Goal: Task Accomplishment & Management: Use online tool/utility

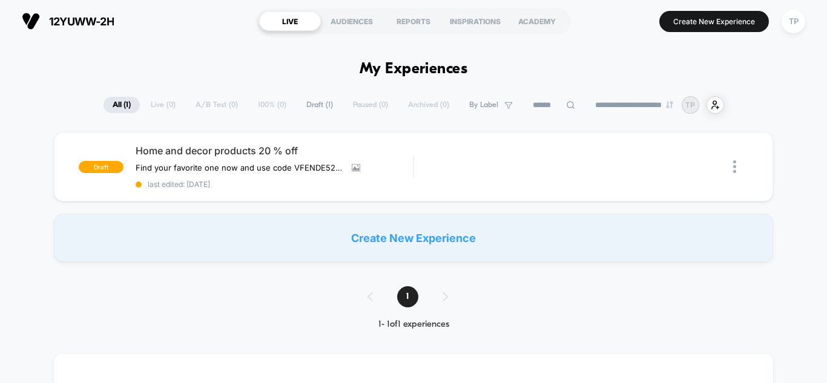
click at [303, 108] on span "Draft ( 1 )" at bounding box center [319, 105] width 45 height 16
click at [473, 165] on div "Edit" at bounding box center [473, 166] width 57 height 27
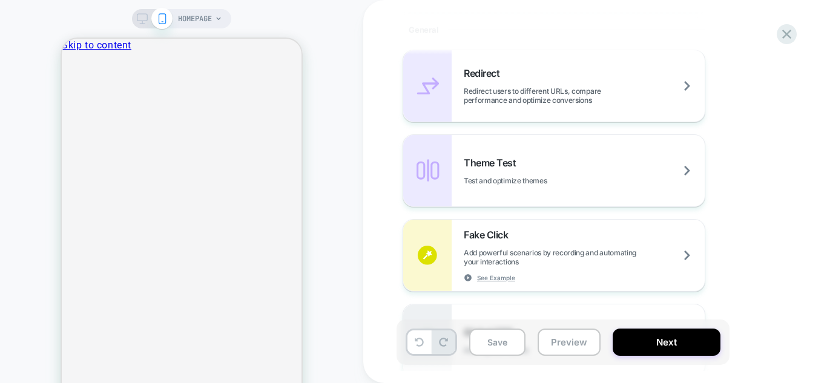
scroll to position [545, 0]
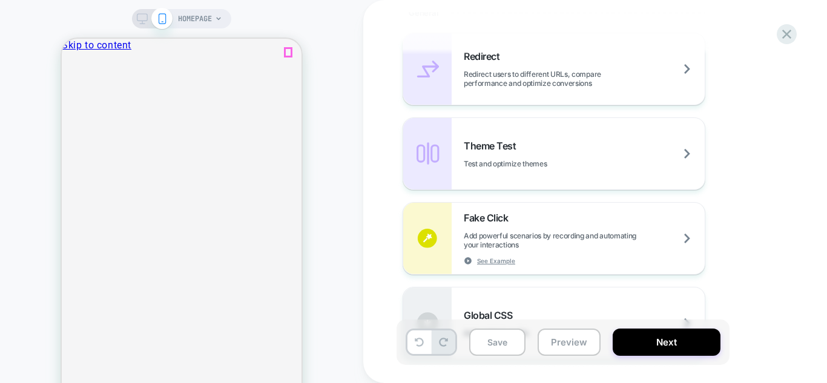
click at [105, 92] on icon "Close" at bounding box center [86, 111] width 39 height 39
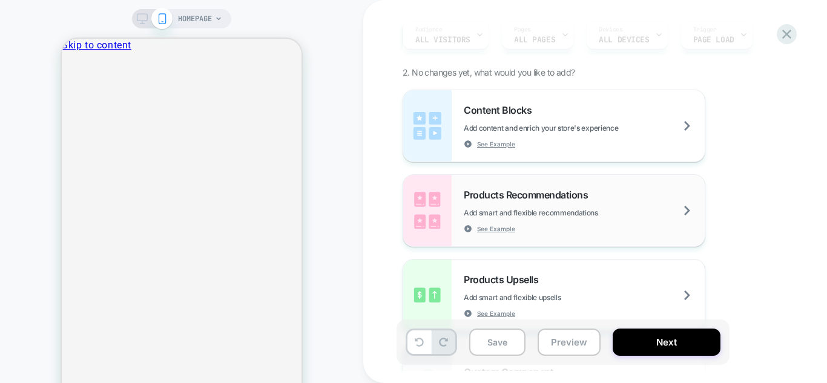
scroll to position [0, 0]
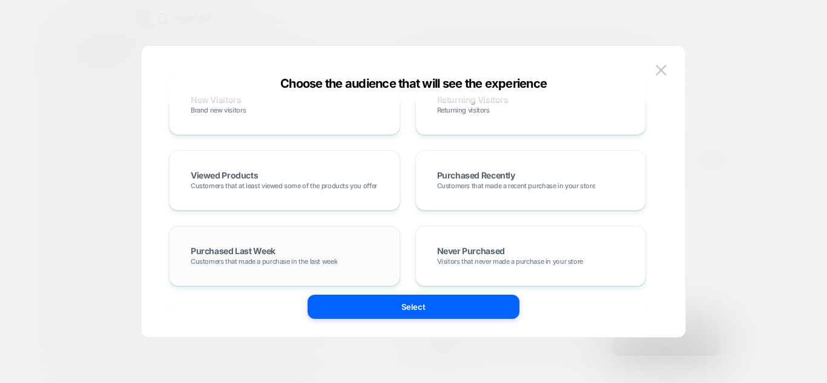
scroll to position [182, 0]
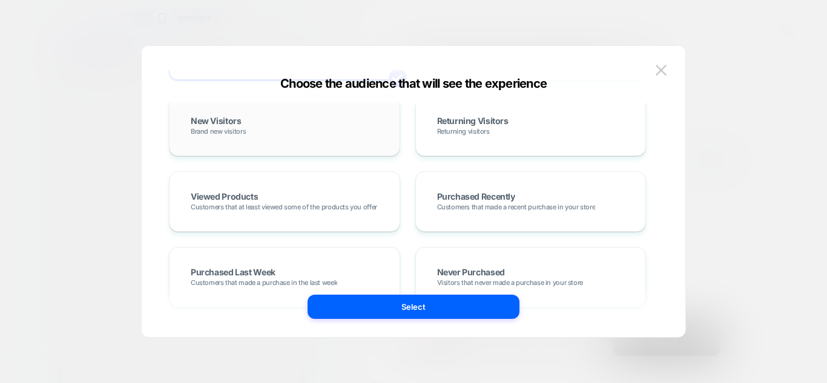
click at [274, 136] on div "New Visitors Brand new visitors" at bounding box center [285, 125] width 206 height 35
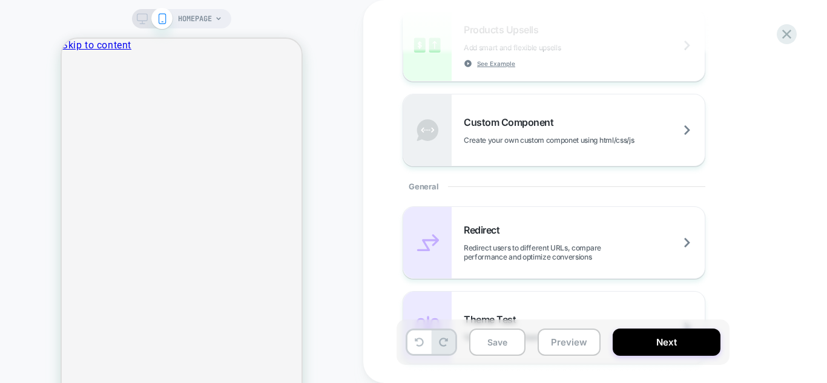
scroll to position [484, 0]
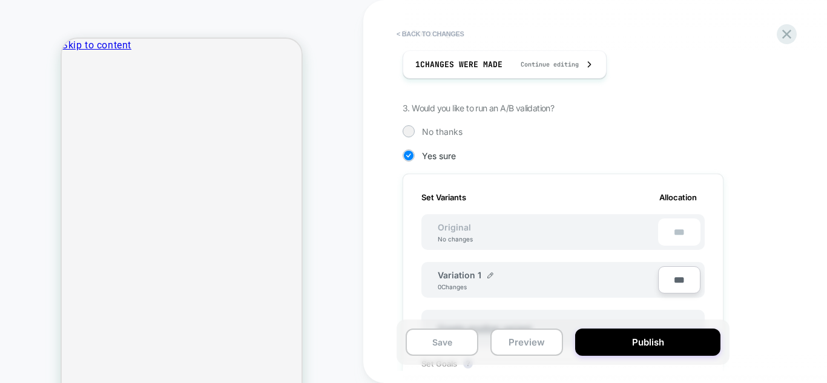
scroll to position [242, 0]
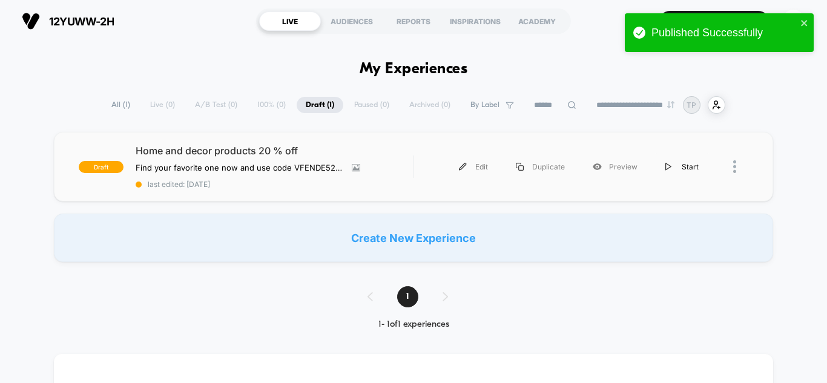
click at [669, 171] on div "Start" at bounding box center [681, 166] width 61 height 27
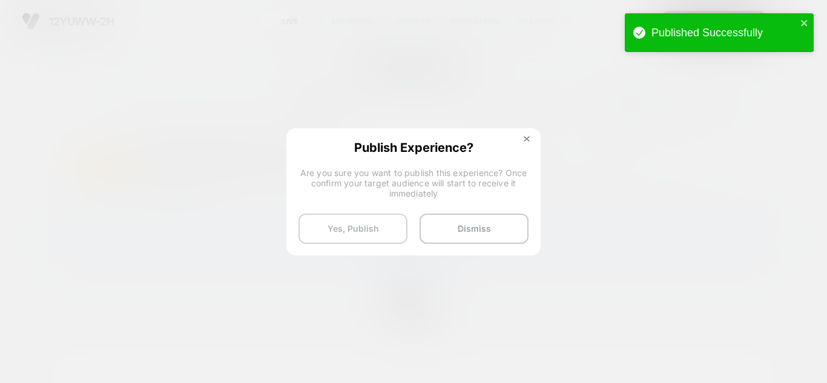
click at [355, 224] on button "Yes, Publish" at bounding box center [352, 229] width 109 height 30
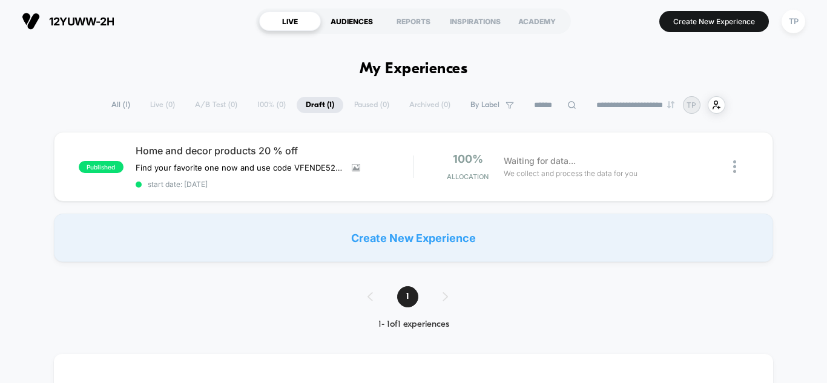
click at [361, 23] on div "AUDIENCES" at bounding box center [352, 20] width 62 height 19
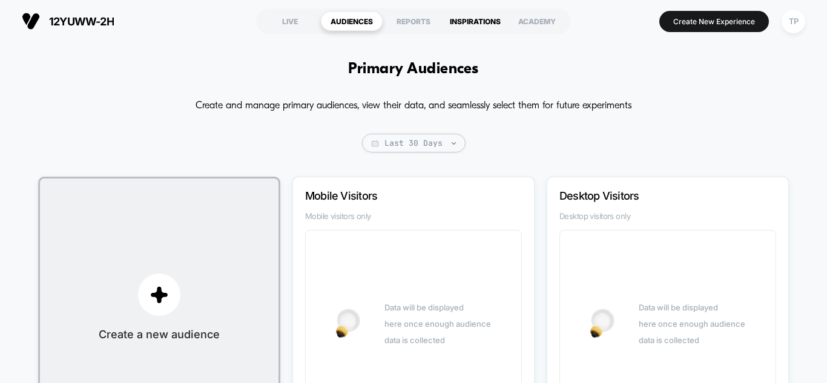
click at [464, 21] on div "INSPIRATIONS" at bounding box center [475, 20] width 62 height 19
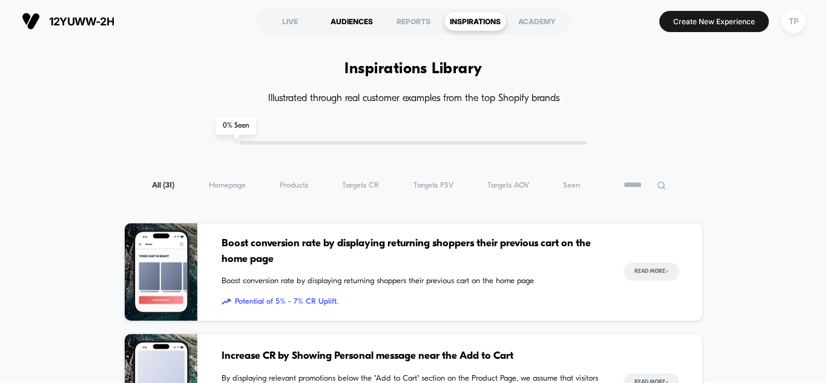
click at [346, 20] on div "AUDIENCES" at bounding box center [352, 20] width 62 height 19
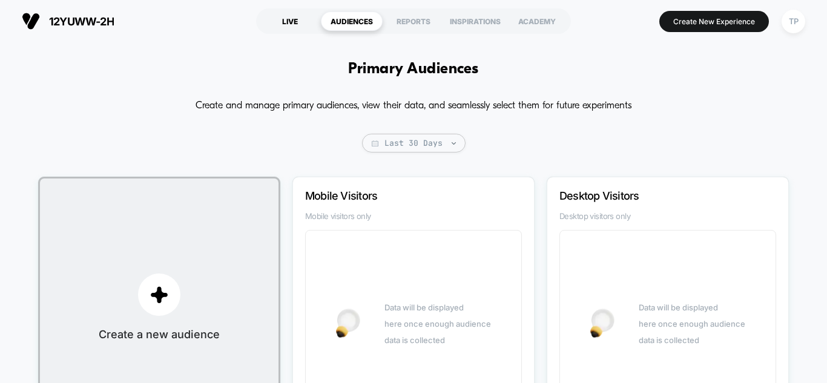
click at [305, 15] on div "LIVE" at bounding box center [290, 20] width 62 height 19
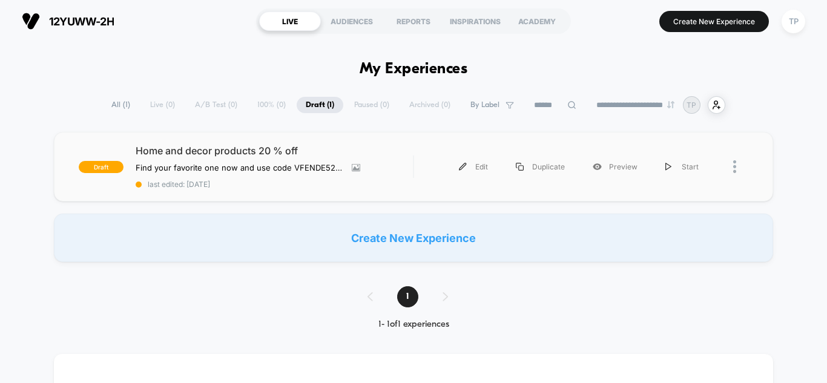
click at [737, 168] on div at bounding box center [740, 166] width 15 height 27
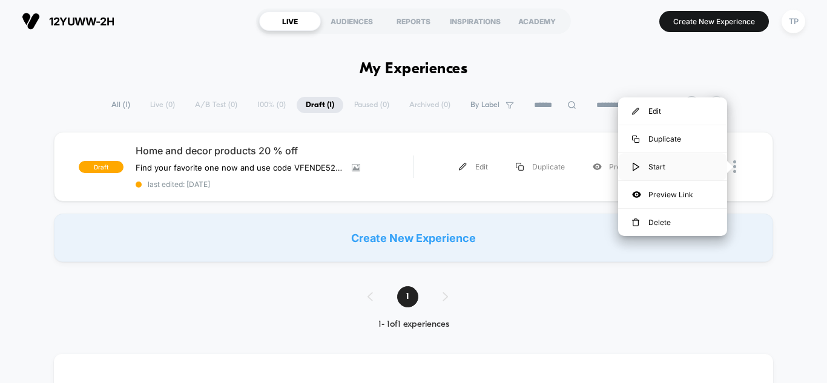
click at [663, 163] on div "Start" at bounding box center [672, 166] width 109 height 27
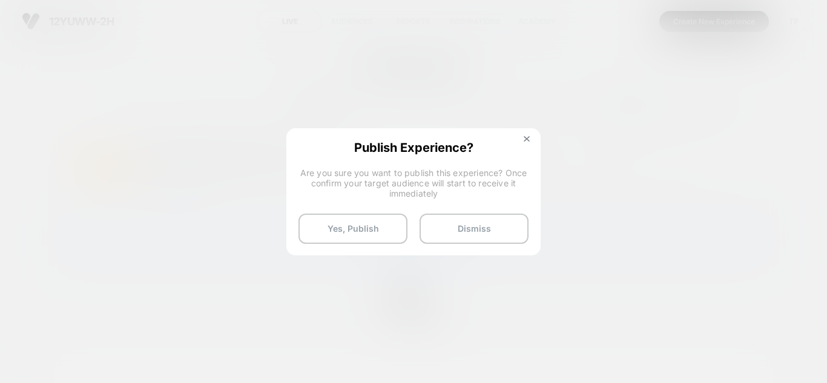
click at [405, 180] on span "Are you sure you want to publish this experience? Once confirm your target audi…" at bounding box center [413, 183] width 230 height 31
click at [375, 226] on button "Yes, Publish" at bounding box center [352, 229] width 109 height 30
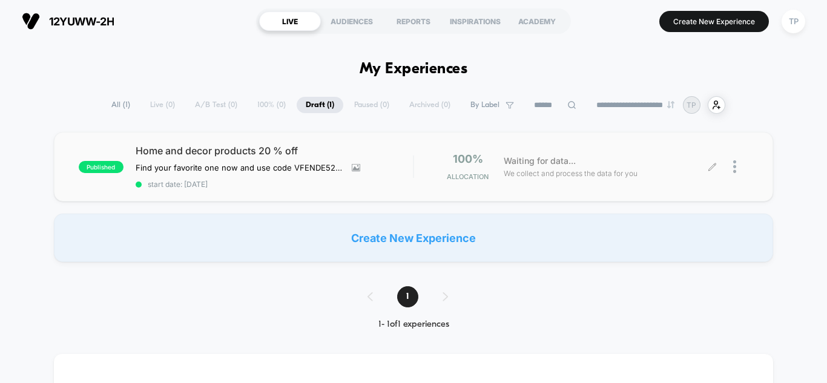
click at [725, 162] on div at bounding box center [730, 166] width 36 height 28
